Goal: Check status: Check status

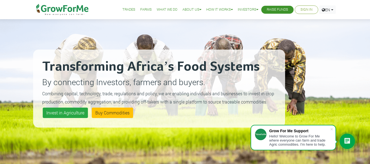
scroll to position [23, 0]
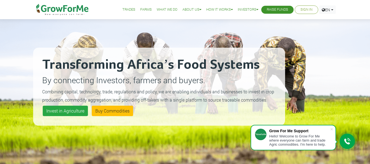
click at [305, 10] on link "Sign In" at bounding box center [307, 10] width 12 height 6
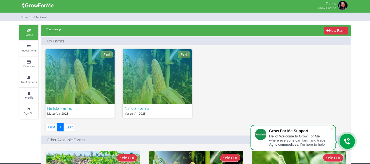
scroll to position [1, 0]
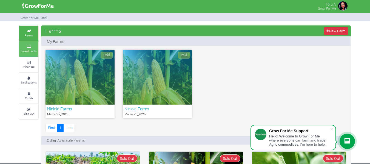
click at [29, 46] on icon at bounding box center [29, 46] width 16 height 3
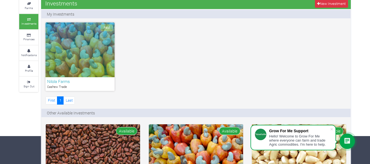
scroll to position [22, 0]
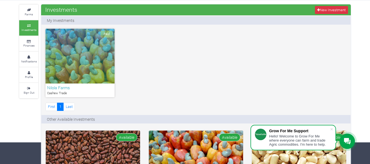
click at [56, 85] on h6 "Nilola Farms" at bounding box center [80, 87] width 66 height 5
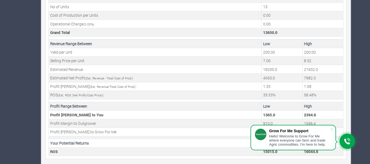
scroll to position [217, 0]
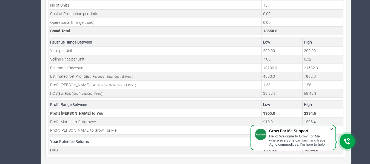
click at [333, 130] on span at bounding box center [331, 129] width 5 height 5
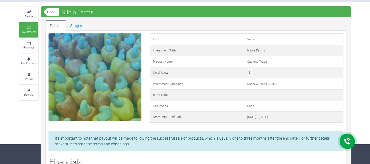
scroll to position [19, 0]
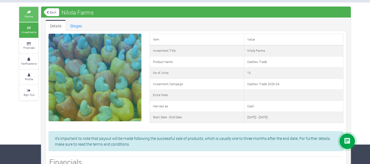
click at [24, 13] on link "Farms" at bounding box center [28, 14] width 19 height 15
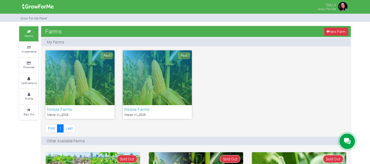
click at [155, 84] on div "Paid" at bounding box center [157, 77] width 69 height 55
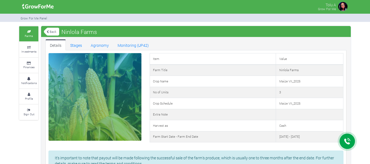
click at [52, 33] on link "Back" at bounding box center [51, 31] width 15 height 9
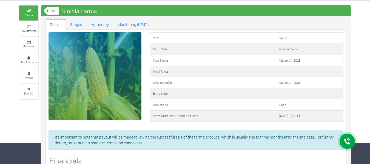
scroll to position [28, 0]
